Goal: Task Accomplishment & Management: Use online tool/utility

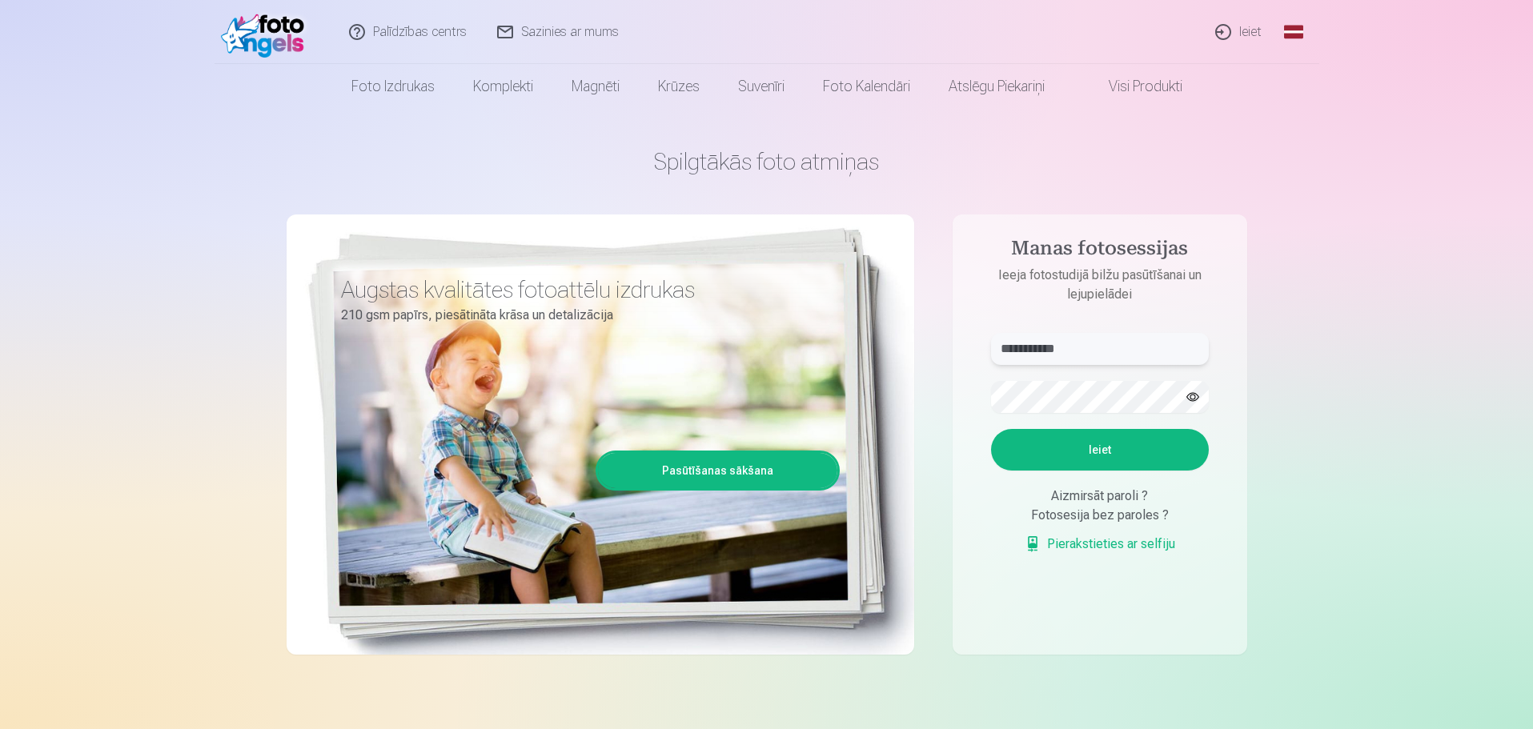
drag, startPoint x: 1095, startPoint y: 345, endPoint x: 809, endPoint y: 341, distance: 285.8
click at [809, 341] on div "**********" at bounding box center [767, 401] width 961 height 584
type input "**********"
click at [1184, 400] on button "button" at bounding box center [1193, 397] width 30 height 30
click at [773, 401] on div "**********" at bounding box center [767, 401] width 961 height 584
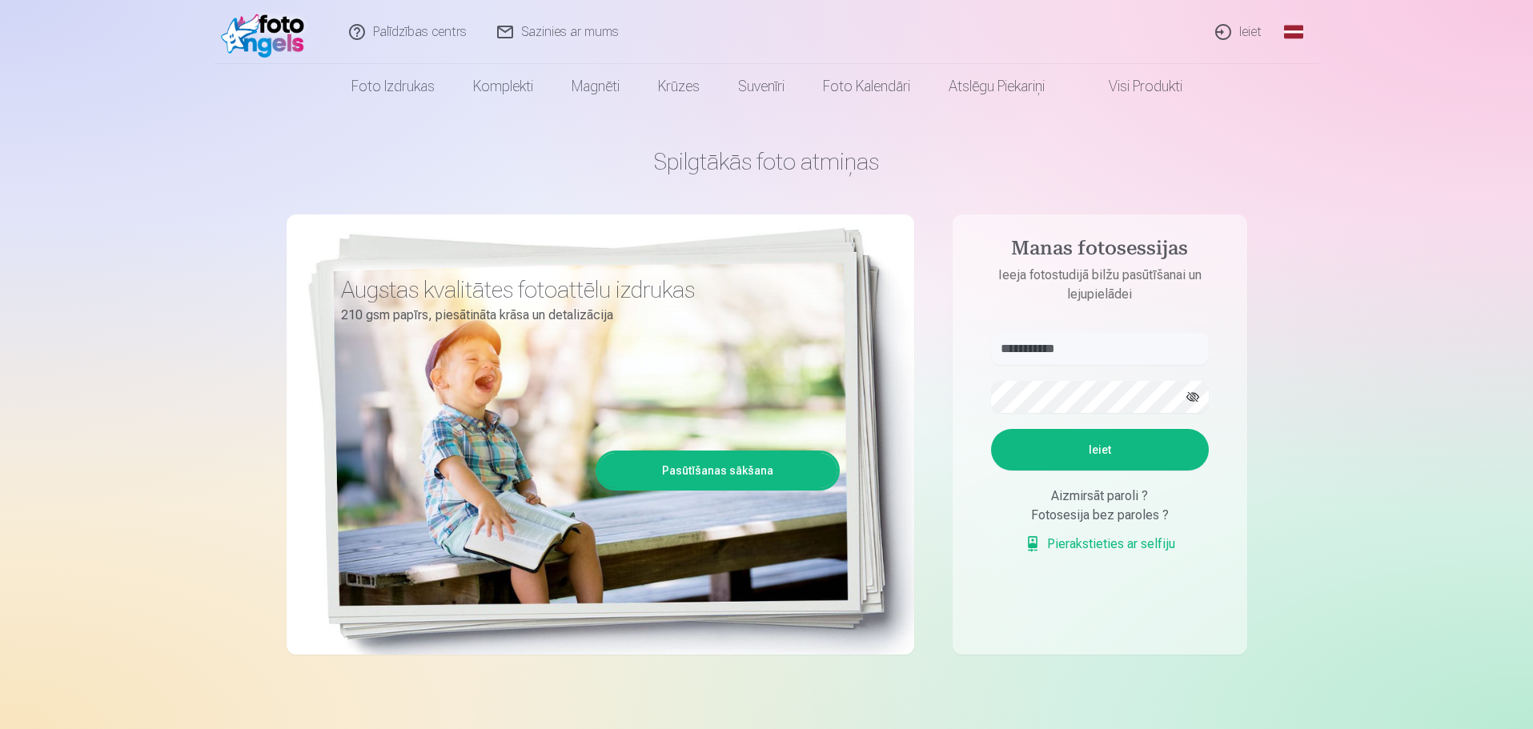
click at [1091, 448] on button "Ieiet" at bounding box center [1100, 450] width 218 height 42
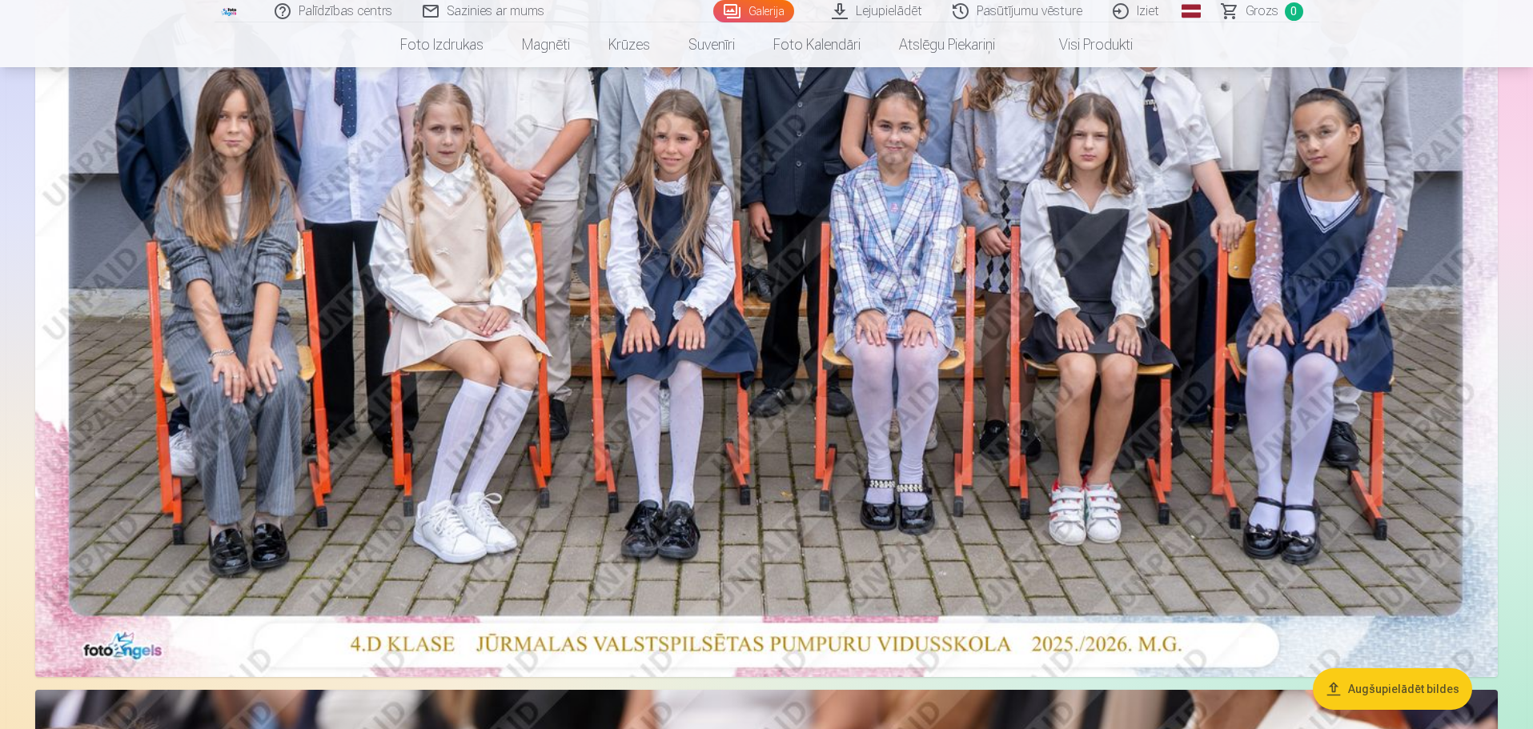
scroll to position [134, 0]
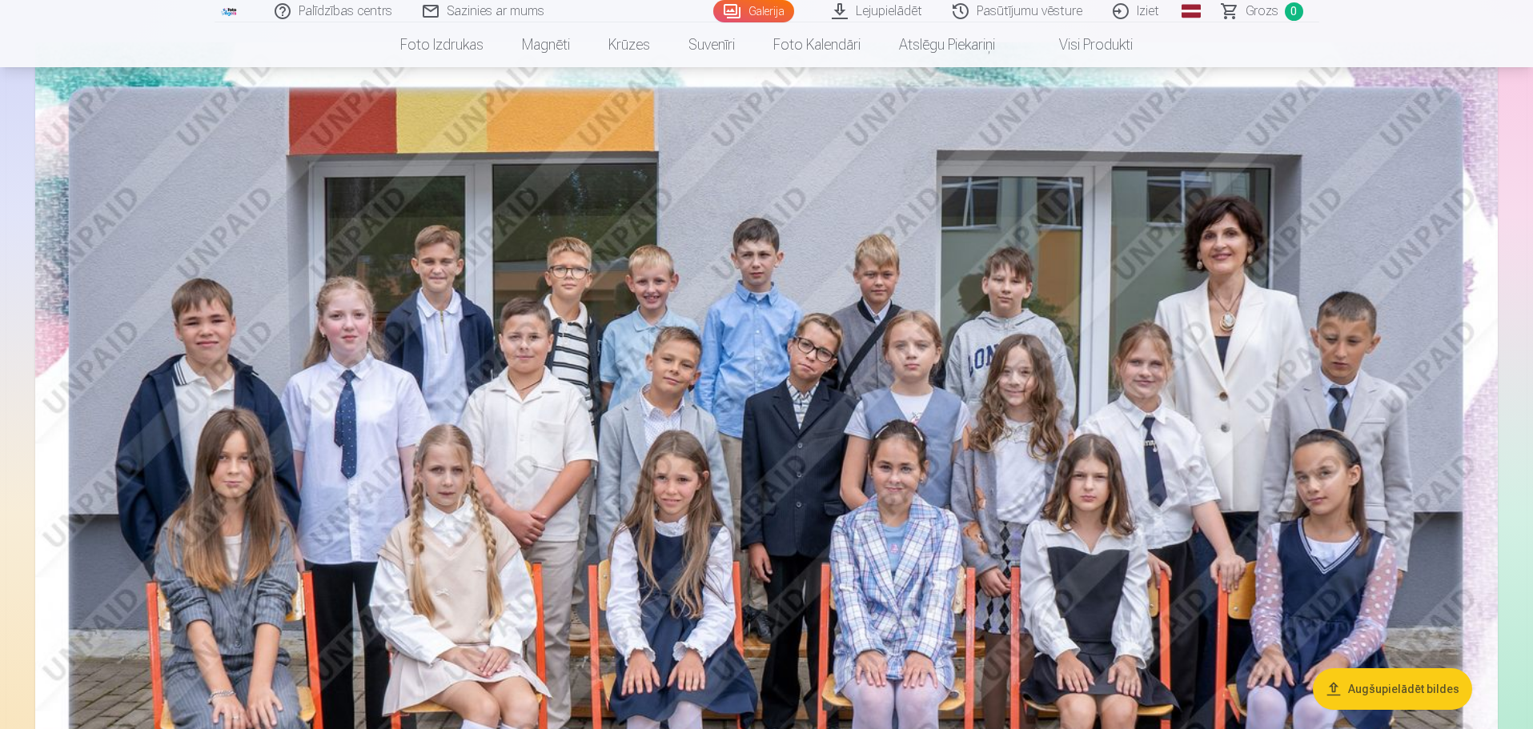
click at [1408, 677] on button "Augšupielādēt bildes" at bounding box center [1392, 690] width 159 height 42
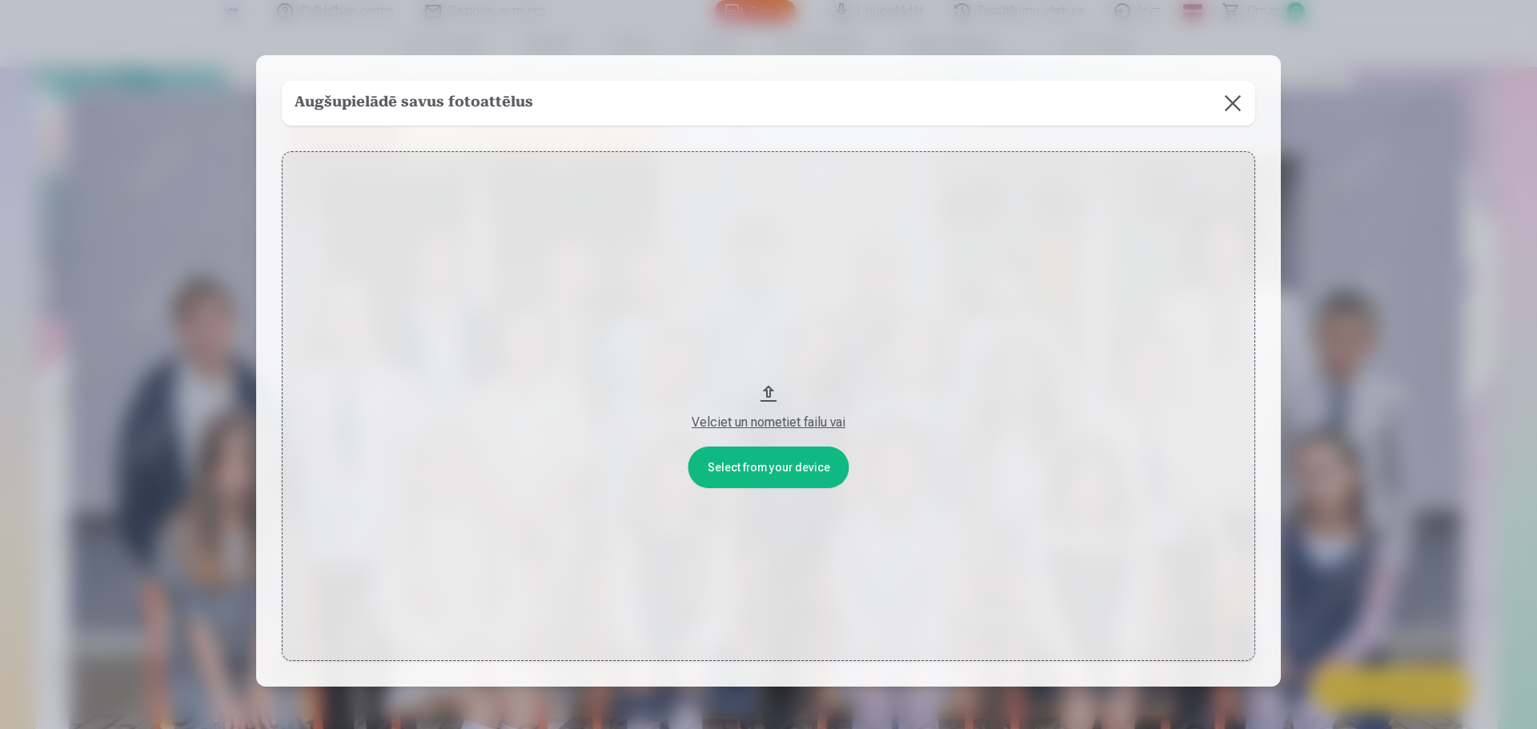
click at [1233, 101] on button at bounding box center [1233, 103] width 45 height 45
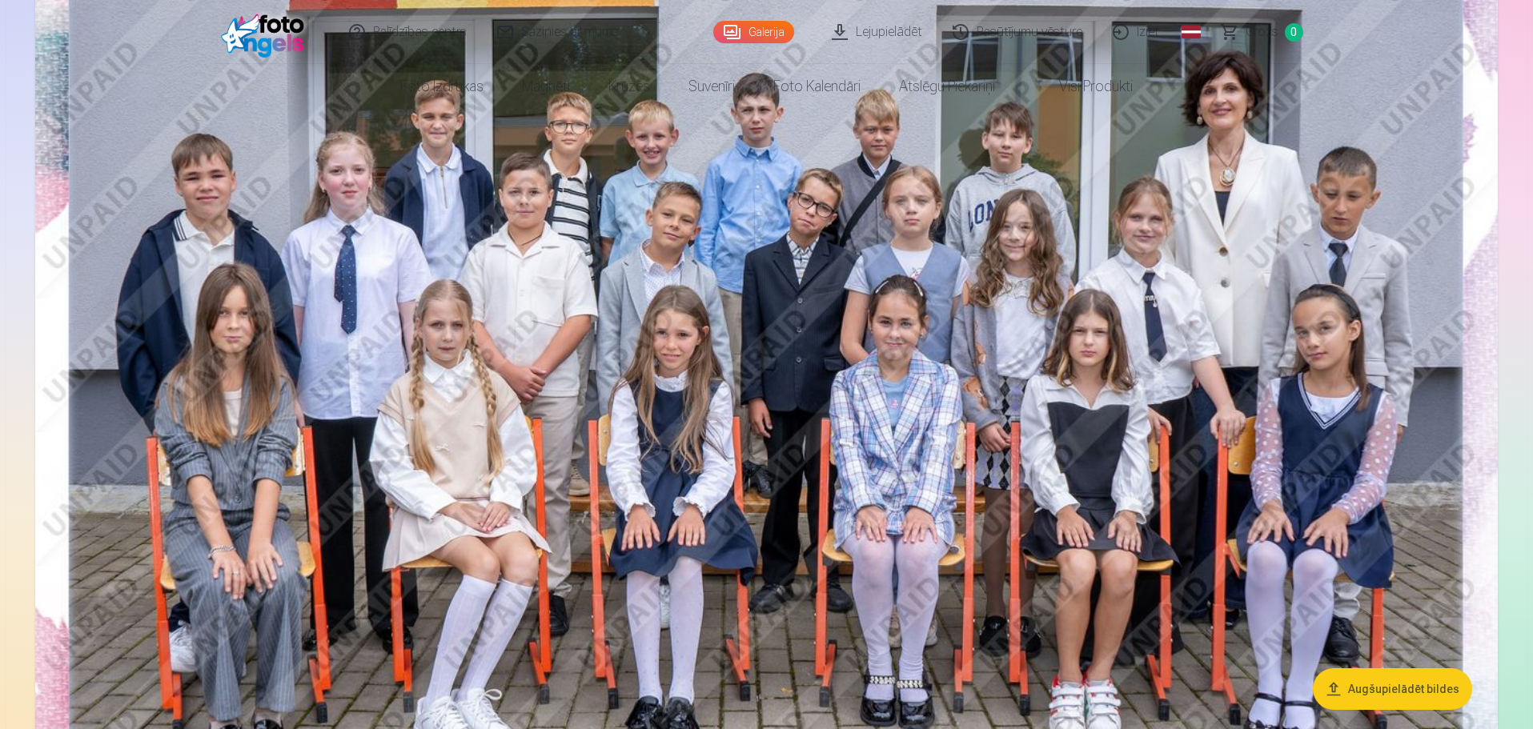
scroll to position [400, 0]
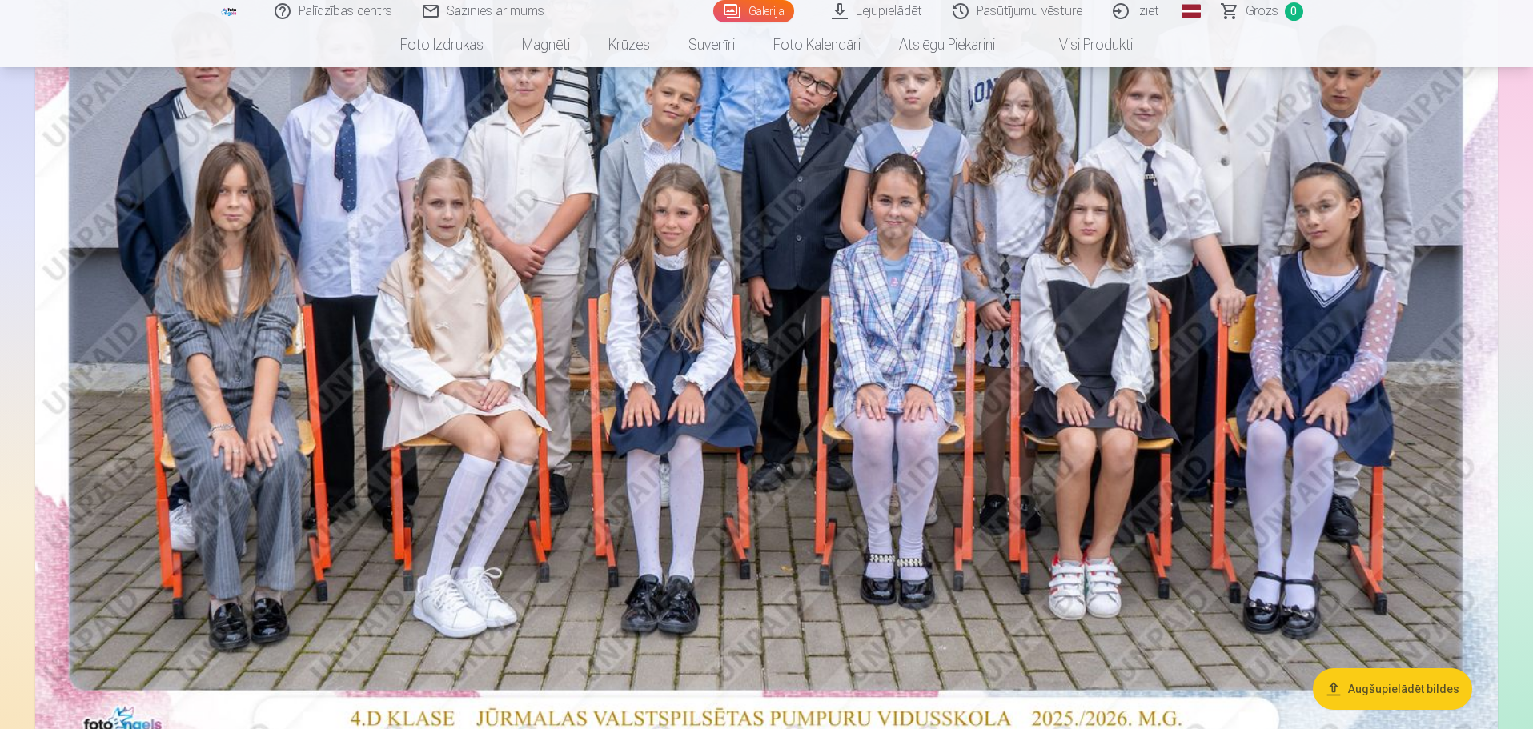
click at [808, 261] on img at bounding box center [766, 264] width 1463 height 976
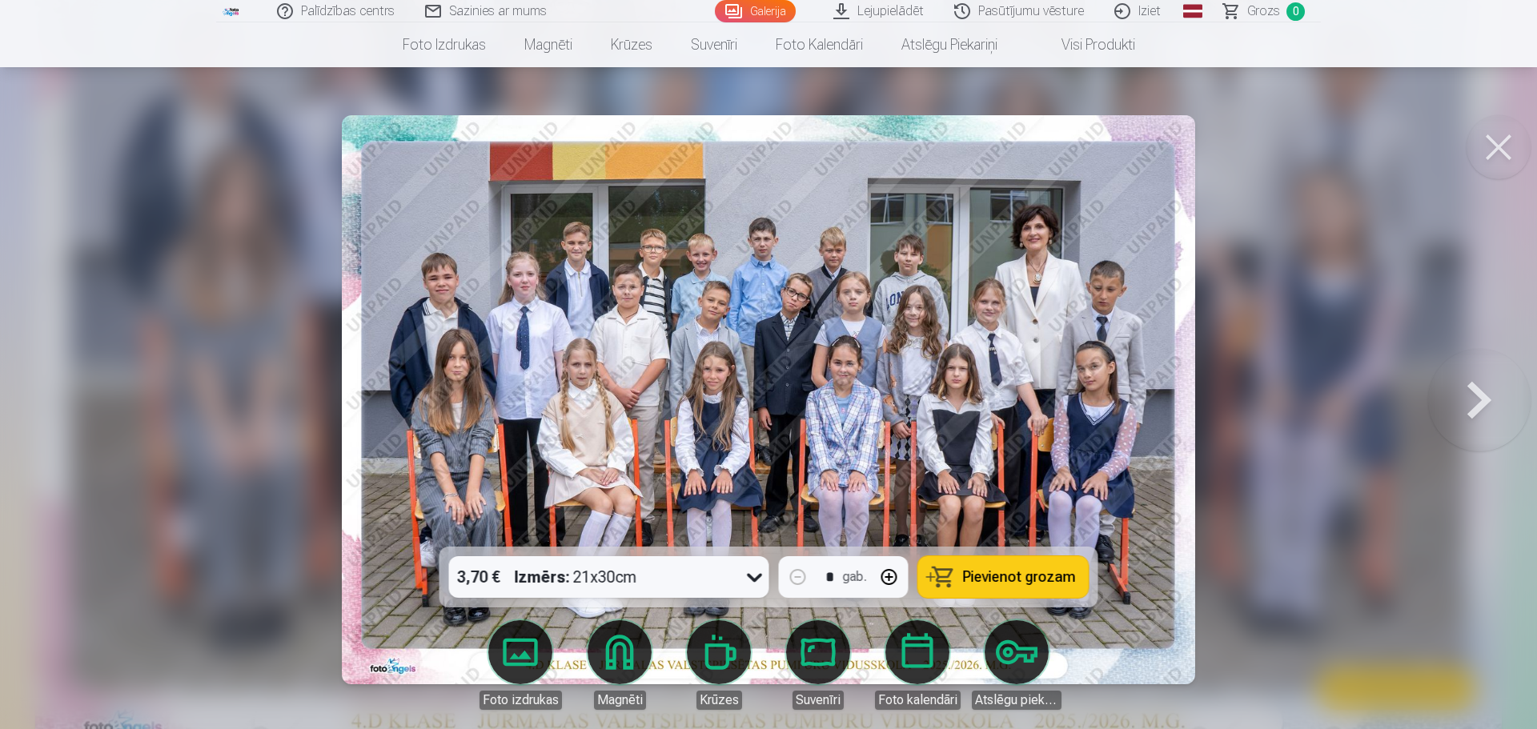
click at [808, 261] on img at bounding box center [768, 399] width 853 height 569
click at [802, 306] on img at bounding box center [768, 399] width 853 height 569
click at [1116, 272] on img at bounding box center [768, 399] width 853 height 569
click at [1493, 143] on button at bounding box center [1499, 147] width 64 height 64
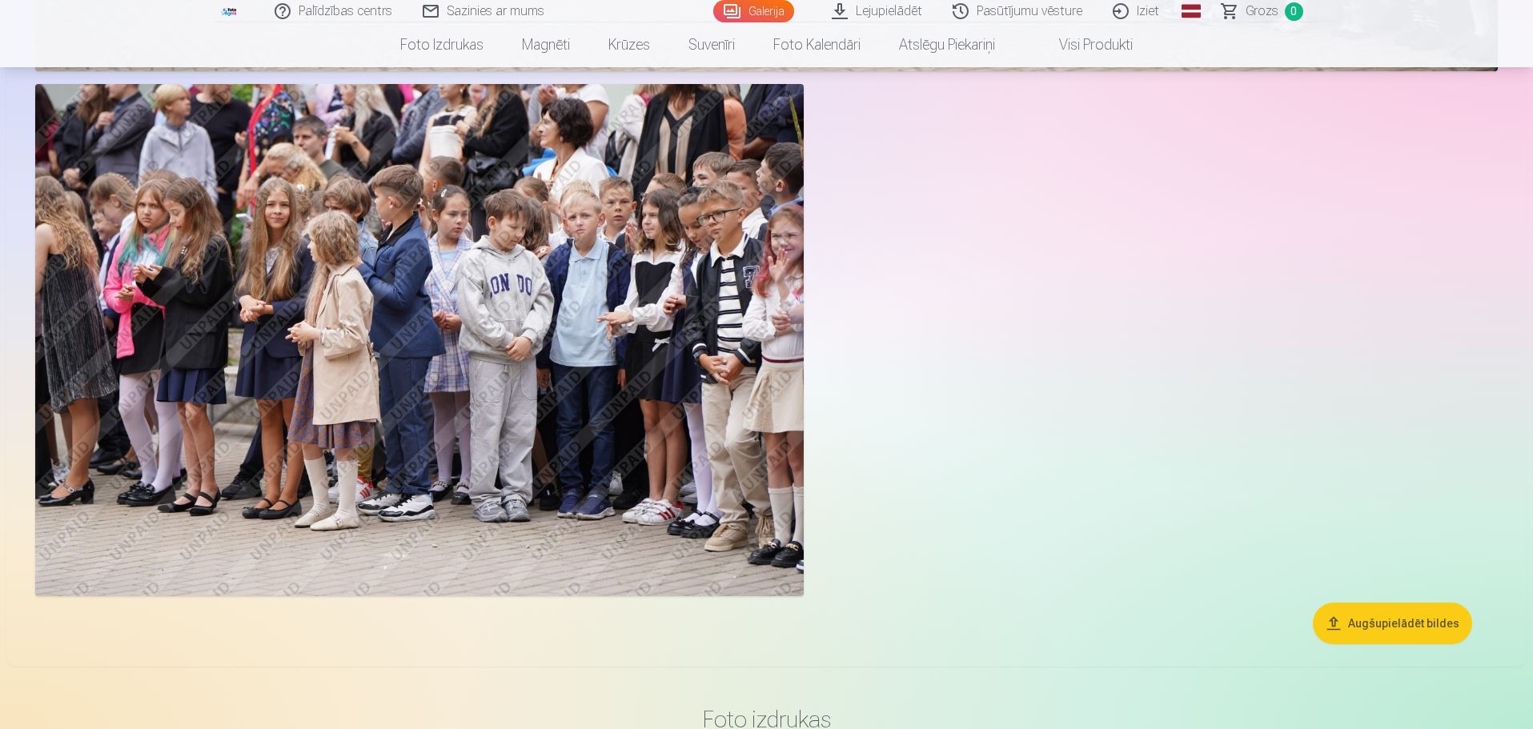
scroll to position [2936, 0]
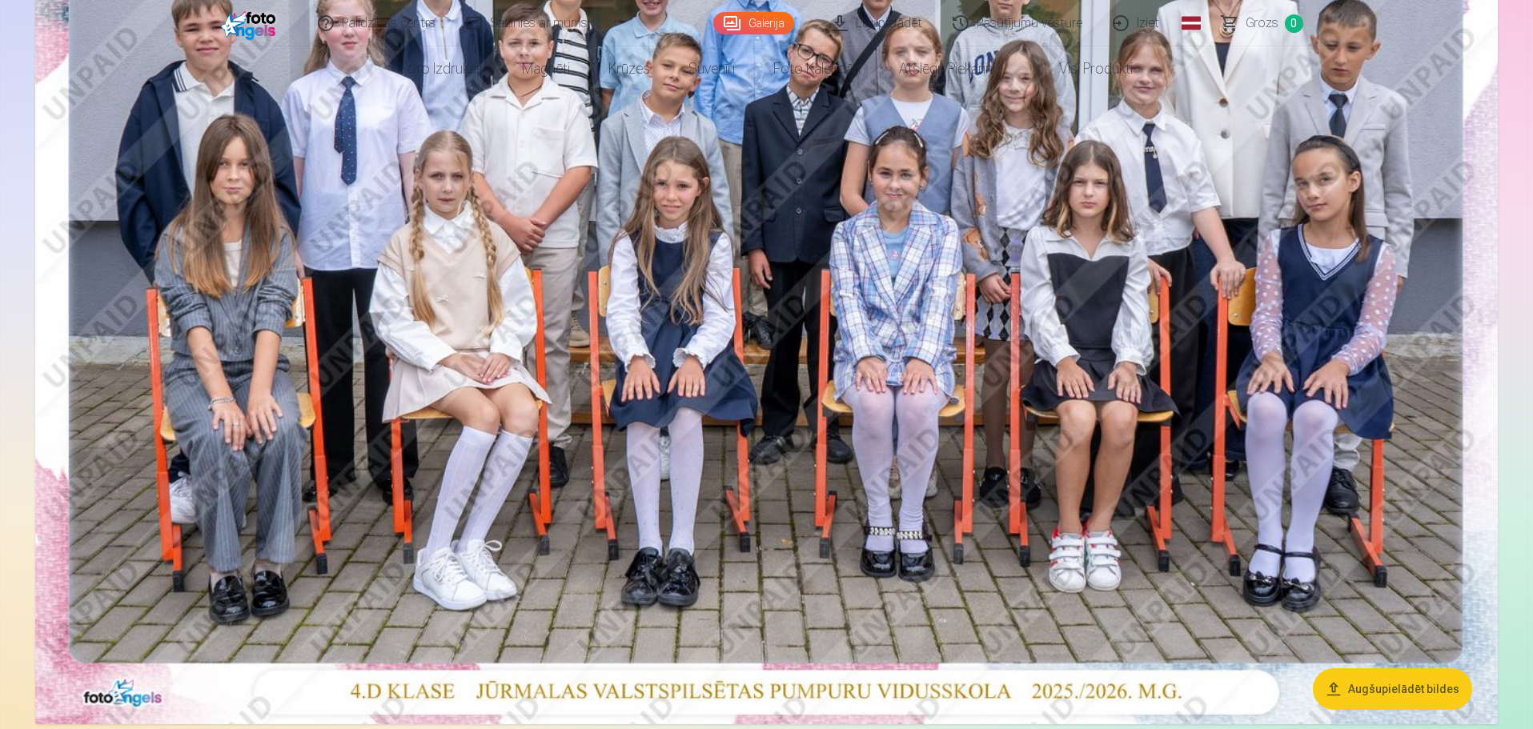
scroll to position [0, 0]
